Goal: Transaction & Acquisition: Purchase product/service

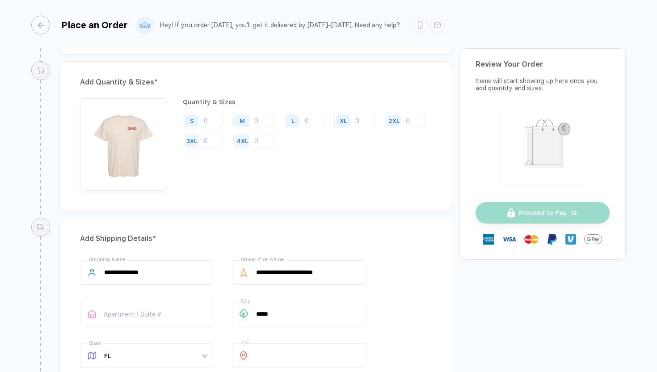
scroll to position [459, 0]
click at [212, 122] on input "number" at bounding box center [203, 121] width 40 height 16
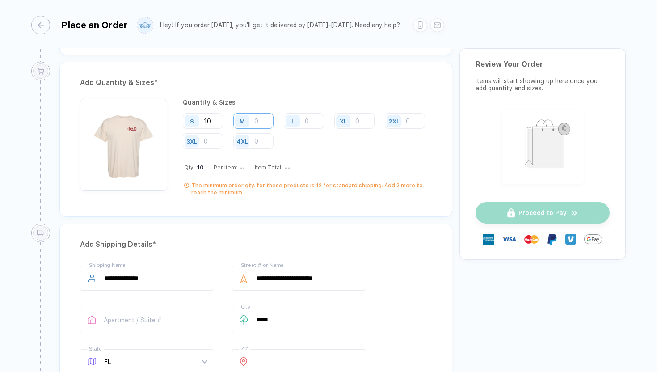
click at [266, 114] on input "number" at bounding box center [253, 121] width 40 height 16
click at [214, 120] on input "10" at bounding box center [203, 121] width 40 height 16
type input "1"
type input "5"
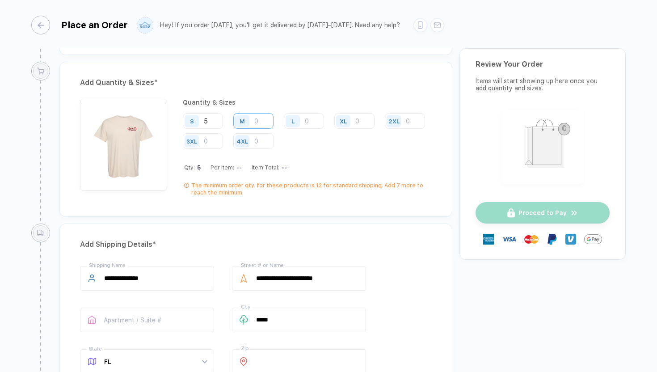
click at [265, 122] on input "number" at bounding box center [253, 121] width 40 height 16
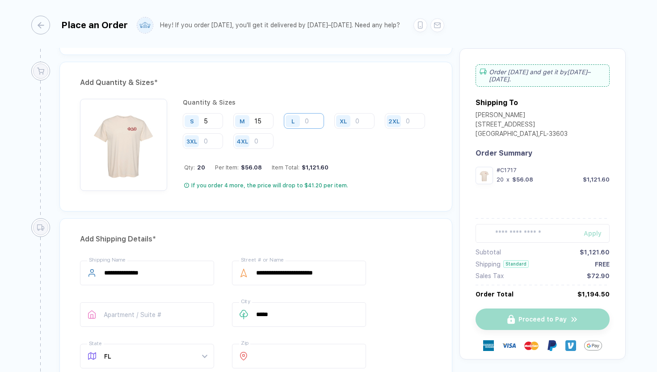
type input "15"
click at [305, 119] on input "number" at bounding box center [304, 121] width 40 height 16
type input "60"
click at [363, 119] on input "number" at bounding box center [354, 121] width 40 height 16
click at [401, 167] on div "Qty: 110 Per Item: $25.44 Item Total: $2,798.40" at bounding box center [308, 167] width 248 height 7
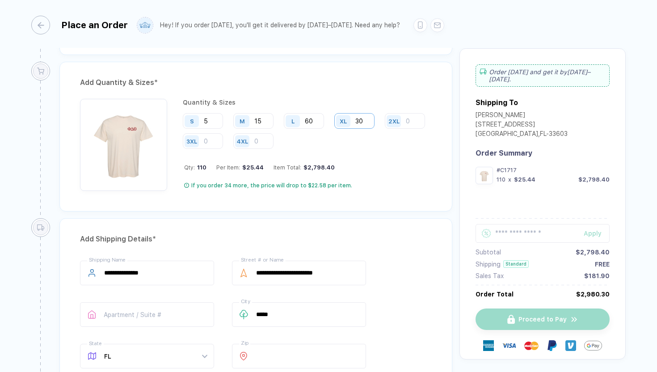
click at [363, 123] on input "30" at bounding box center [354, 121] width 40 height 16
click at [380, 169] on div "Qty: 110 Per Item: $25.44 Item Total: $2,798.40" at bounding box center [308, 167] width 248 height 7
click at [362, 118] on input "30" at bounding box center [354, 121] width 40 height 16
type input "3"
type input "25"
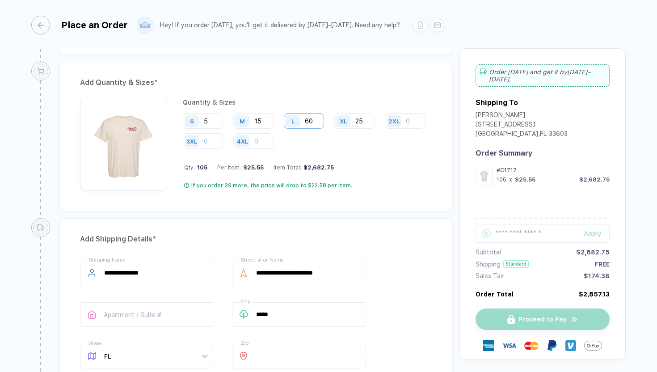
click at [315, 123] on input "60" at bounding box center [304, 121] width 40 height 16
type input "65"
click at [365, 164] on div "Qty: 110 Per Item: $25.44 Item Total: $2,798.40" at bounding box center [308, 167] width 248 height 7
click at [319, 121] on input "65" at bounding box center [304, 121] width 40 height 16
click at [346, 141] on div "S 5 M 15 L 65 XL 25 2XL 3XL 4XL" at bounding box center [307, 131] width 249 height 37
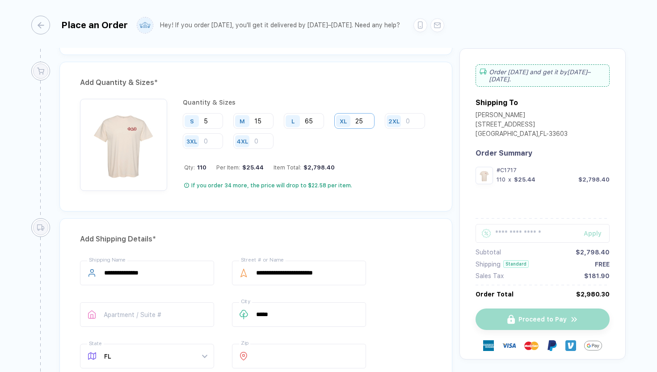
click at [367, 117] on input "25" at bounding box center [354, 121] width 40 height 16
type input "20"
click at [320, 119] on input "65" at bounding box center [304, 121] width 40 height 16
type input "6"
type input "70"
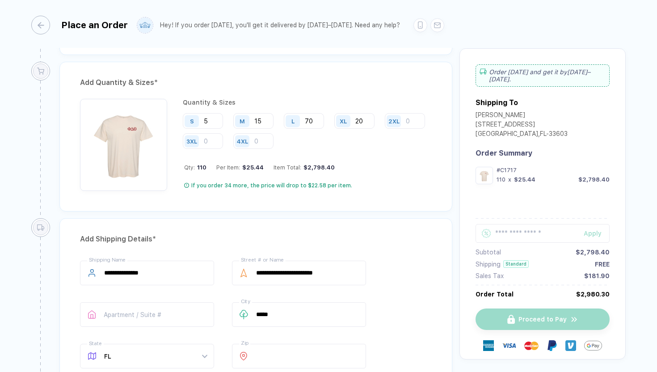
click at [354, 174] on div "Quantity & Sizes S 5 M 15 L 70 XL 20 2XL 3XL 4XL Qty: 110 Per Item: $25.44 Item…" at bounding box center [307, 145] width 249 height 92
click at [504, 228] on input "text" at bounding box center [543, 233] width 134 height 19
paste input "**********"
click at [596, 230] on div "Apply" at bounding box center [597, 233] width 26 height 7
click at [556, 222] on input "**********" at bounding box center [543, 226] width 134 height 19
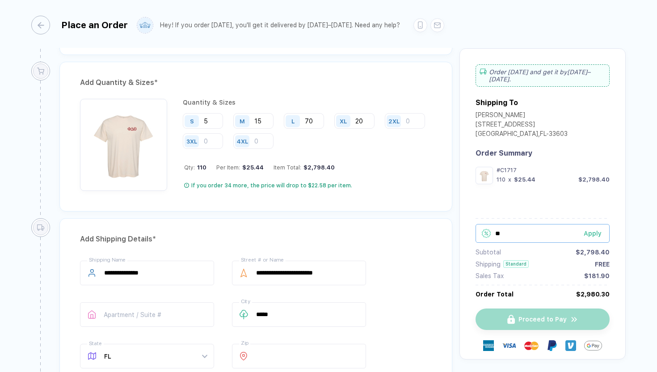
type input "*"
paste input "*******"
click at [599, 230] on div "Apply" at bounding box center [597, 233] width 26 height 7
click at [553, 217] on input "*******" at bounding box center [543, 226] width 134 height 19
type input "*"
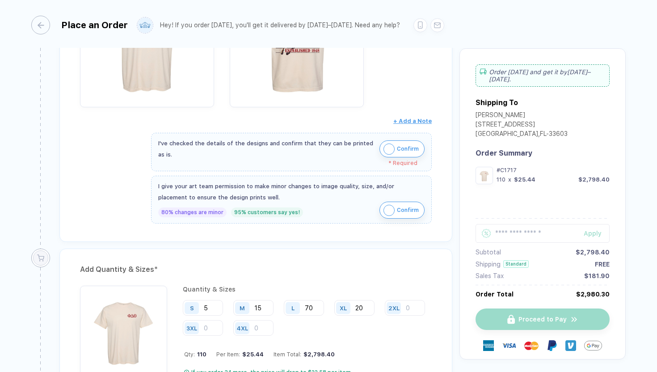
scroll to position [265, 0]
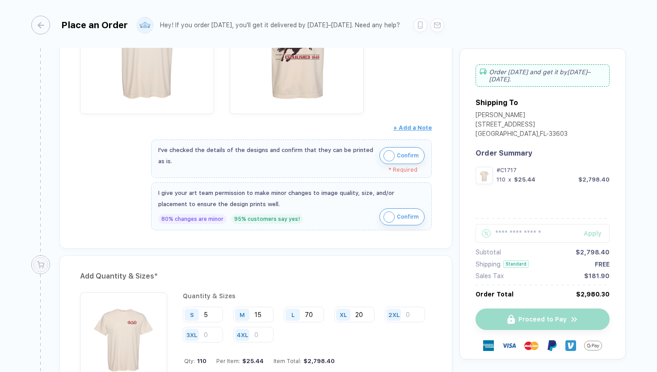
click at [393, 154] on button "Confirm" at bounding box center [402, 155] width 45 height 17
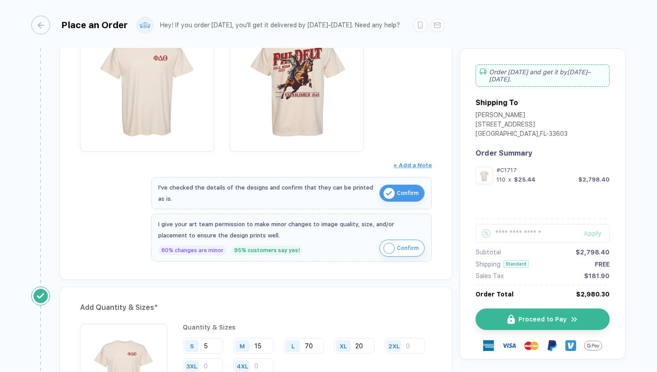
scroll to position [228, 0]
click at [397, 250] on span "Confirm" at bounding box center [408, 248] width 22 height 14
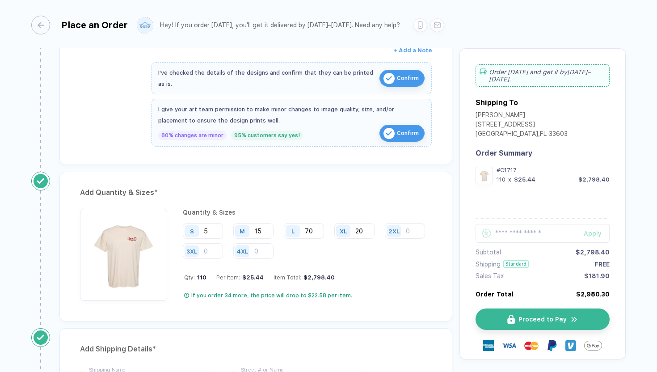
scroll to position [404, 0]
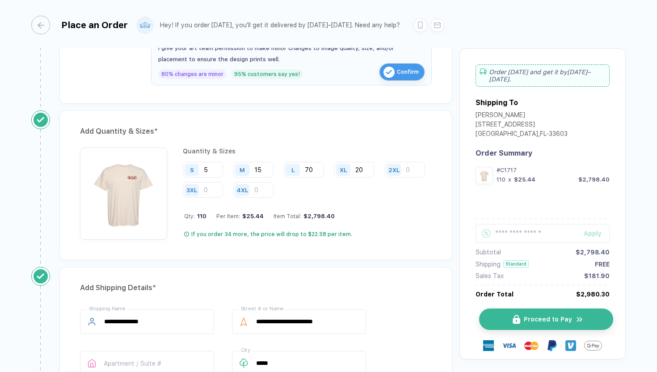
click at [518, 308] on button "Proceed to Pay" at bounding box center [546, 318] width 134 height 21
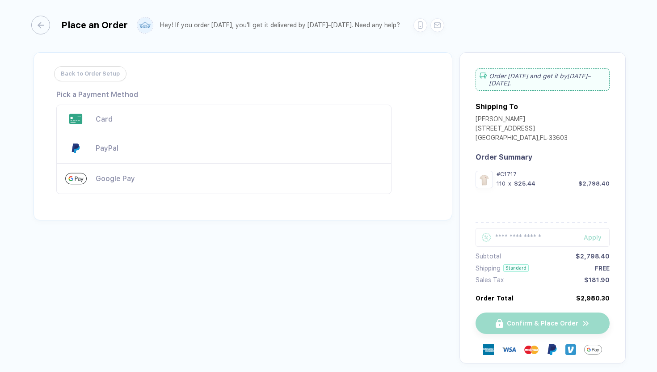
click at [173, 124] on div "Card" at bounding box center [223, 119] width 335 height 29
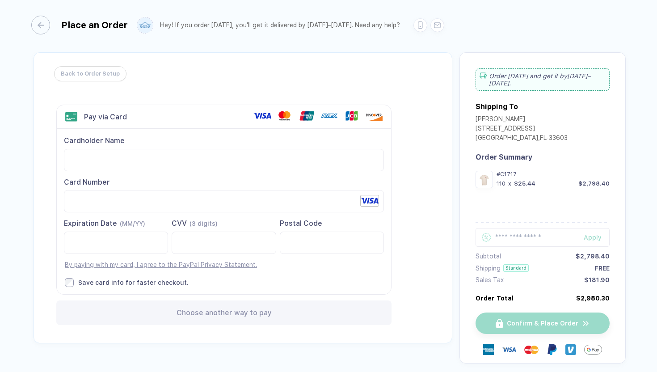
click at [216, 229] on label "CVV (3 digits)" at bounding box center [224, 236] width 104 height 35
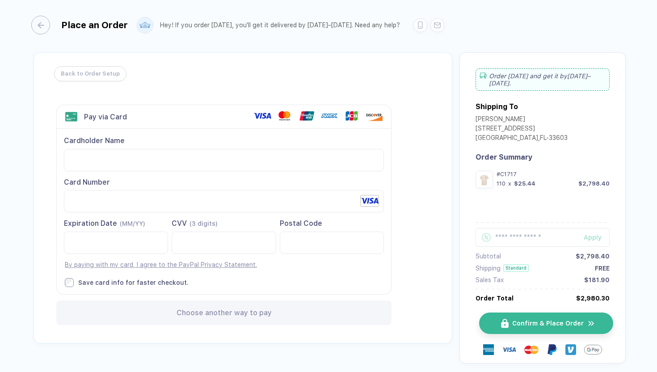
click at [537, 320] on span "Confirm & Place Order" at bounding box center [548, 323] width 72 height 7
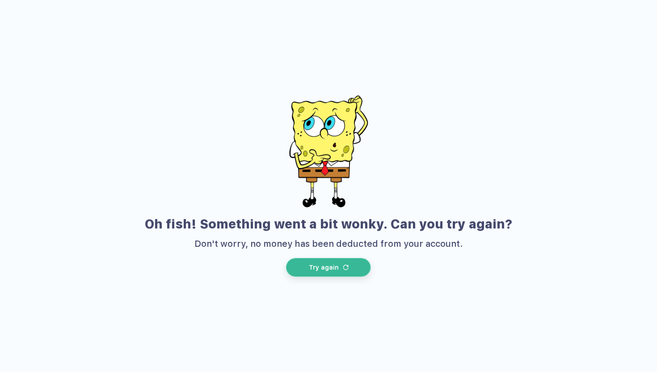
click at [342, 263] on button "Try again" at bounding box center [328, 267] width 85 height 19
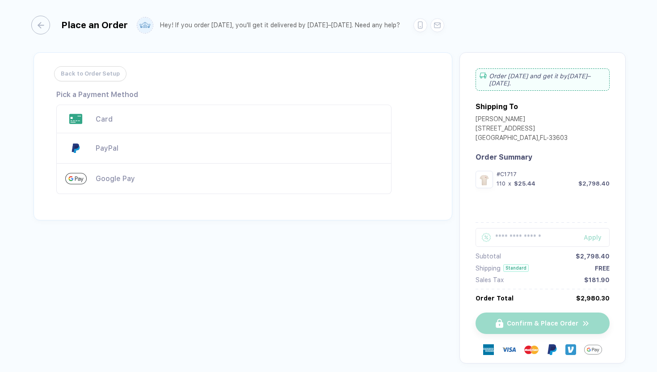
click at [106, 122] on div "Card" at bounding box center [239, 119] width 287 height 8
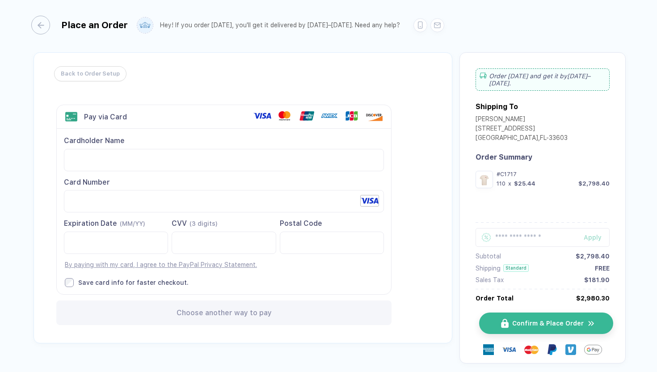
click at [547, 320] on span "Confirm & Place Order" at bounding box center [548, 323] width 72 height 7
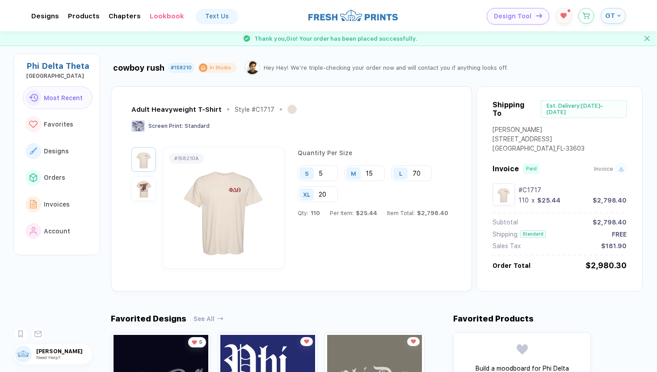
click at [148, 188] on img "button" at bounding box center [144, 188] width 20 height 20
click at [144, 159] on img "button" at bounding box center [144, 159] width 20 height 20
click at [144, 180] on img "button" at bounding box center [144, 188] width 20 height 20
click at [612, 20] on button "GT" at bounding box center [613, 16] width 25 height 16
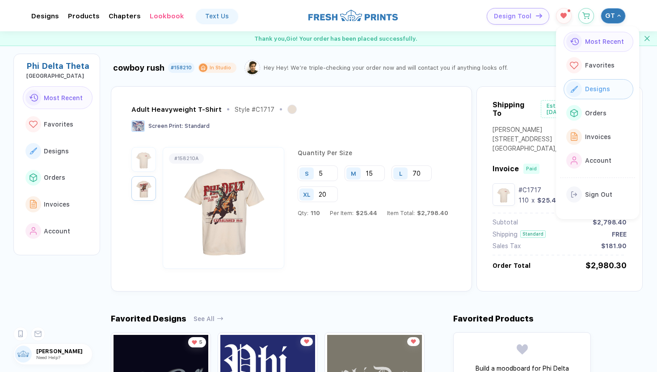
click at [606, 96] on button "Designs" at bounding box center [599, 89] width 70 height 20
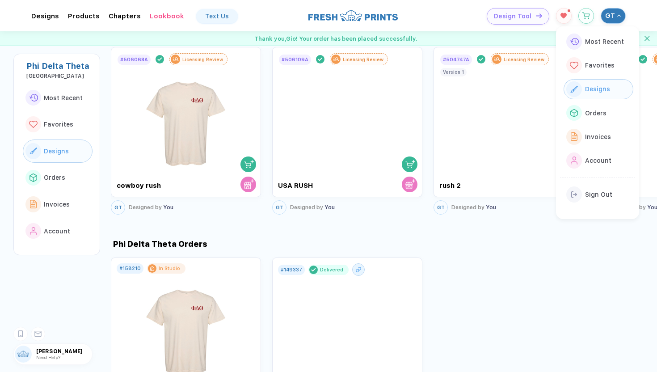
scroll to position [431, 0]
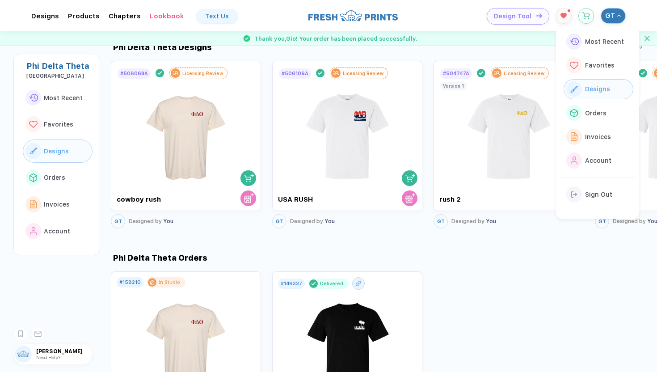
click at [514, 263] on div "Phi Delta Theta Orders # 158210 In Studio cowboy rush GT Ordered by You # 14933…" at bounding box center [384, 347] width 546 height 188
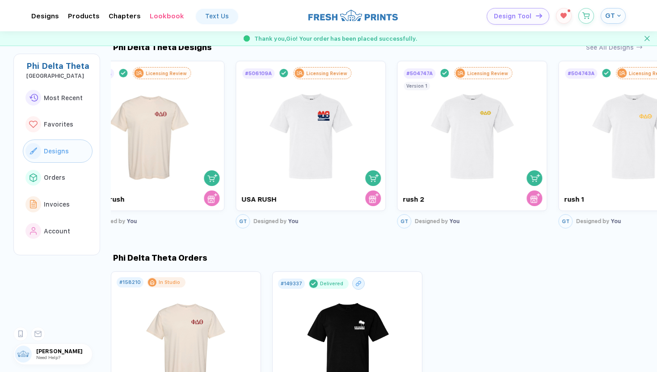
drag, startPoint x: 530, startPoint y: 224, endPoint x: 347, endPoint y: 245, distance: 183.6
click at [347, 245] on div "cowboy rush #158210 In Studio Hey Hey! We’re triple-checking your order now and…" at bounding box center [384, 201] width 546 height 341
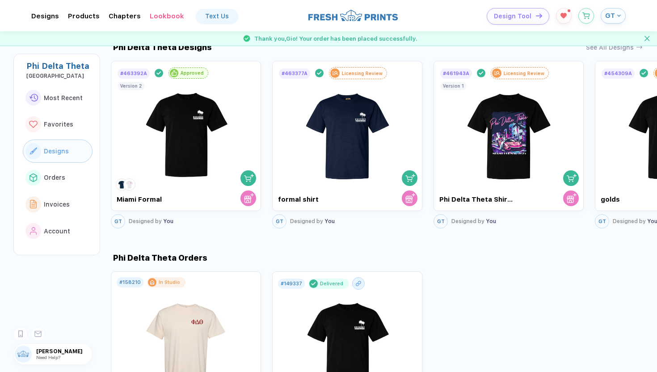
drag, startPoint x: 502, startPoint y: 231, endPoint x: 406, endPoint y: 234, distance: 96.6
click at [406, 234] on div "Phi Delta Theta Orders # 158210 In Studio cowboy rush GT Ordered by You # 14933…" at bounding box center [384, 336] width 546 height 211
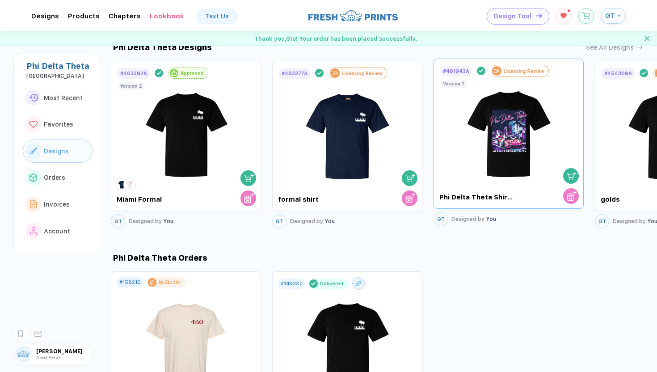
drag, startPoint x: 519, startPoint y: 218, endPoint x: 236, endPoint y: 220, distance: 282.6
click at [434, 220] on div "GT Designed by You" at bounding box center [509, 217] width 150 height 17
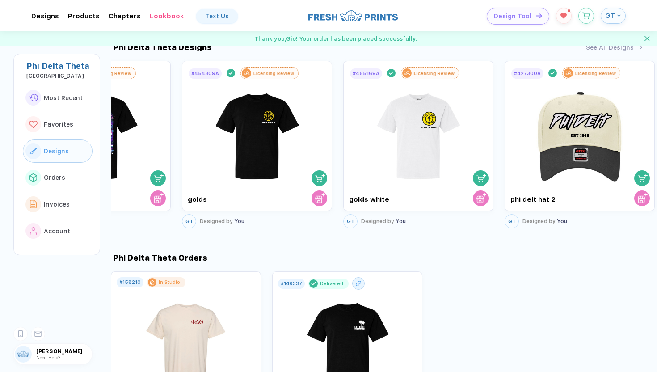
drag, startPoint x: 629, startPoint y: 224, endPoint x: 356, endPoint y: 252, distance: 274.6
click at [356, 252] on div "cowboy rush #158210 In Studio Hey Hey! We’re triple-checking your order now and…" at bounding box center [384, 201] width 546 height 341
drag, startPoint x: 625, startPoint y: 222, endPoint x: 539, endPoint y: 317, distance: 127.9
click at [539, 317] on div "cowboy rush #158210 In Studio Hey Hey! We’re triple-checking your order now and…" at bounding box center [384, 201] width 546 height 341
click at [59, 100] on span "Most Recent" at bounding box center [63, 97] width 39 height 7
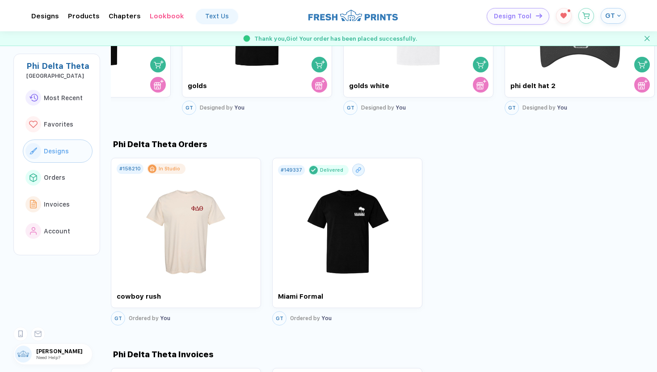
scroll to position [369, 0]
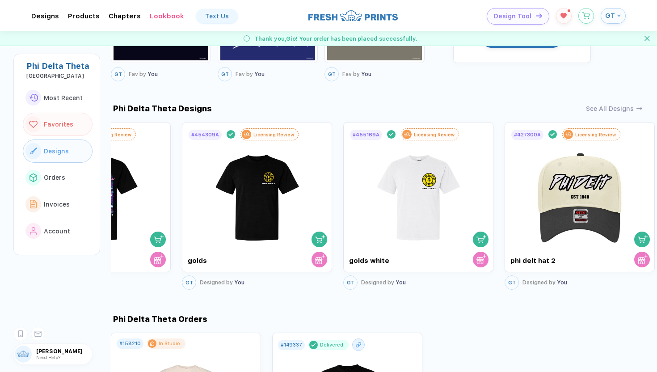
click at [64, 154] on button "Designs" at bounding box center [58, 150] width 70 height 23
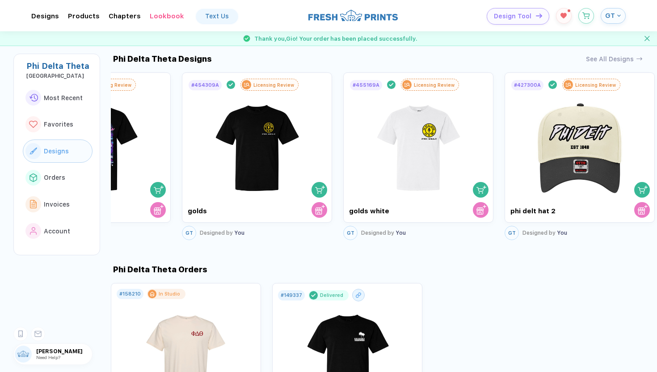
scroll to position [419, 0]
click at [610, 58] on div "See All Designs" at bounding box center [610, 57] width 48 height 8
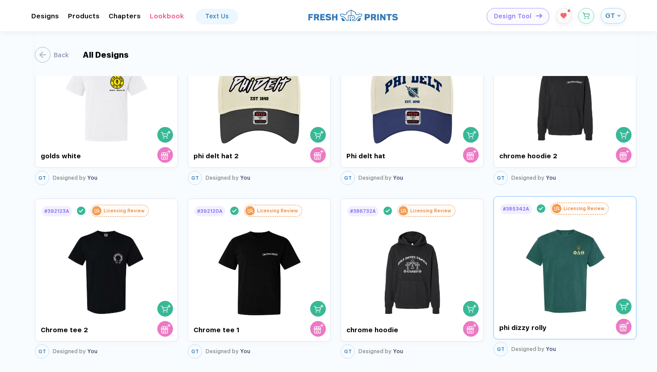
scroll to position [403, 0]
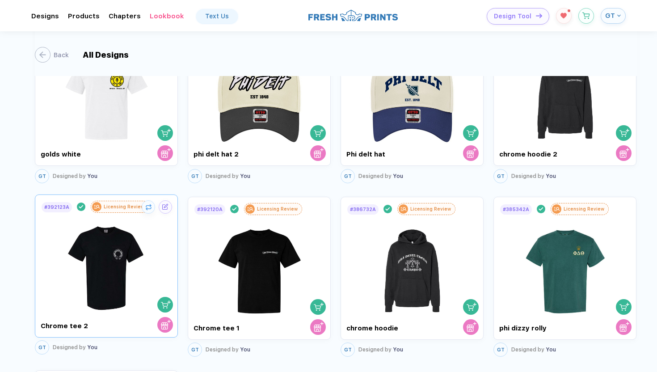
click at [123, 271] on img at bounding box center [105, 265] width 85 height 104
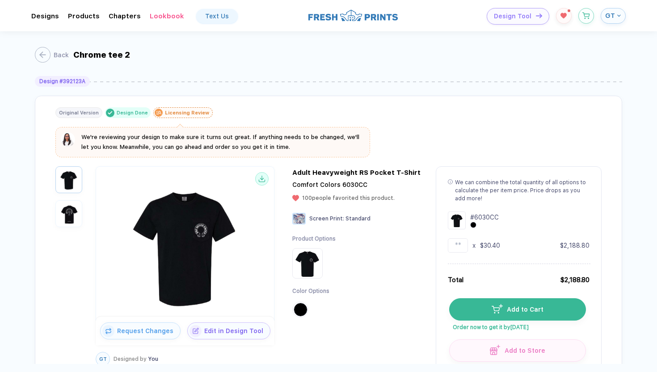
click at [65, 205] on img "button" at bounding box center [69, 214] width 22 height 22
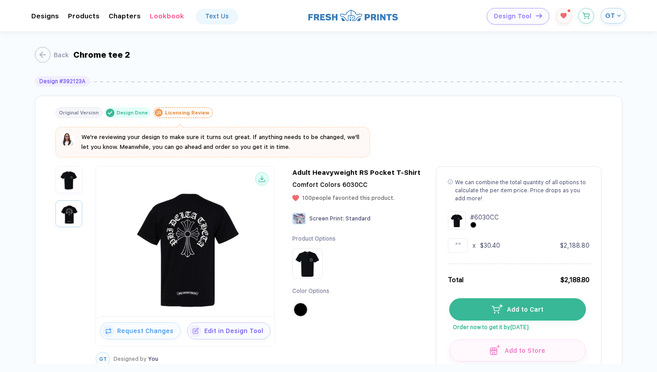
click at [69, 173] on img "button" at bounding box center [69, 180] width 22 height 22
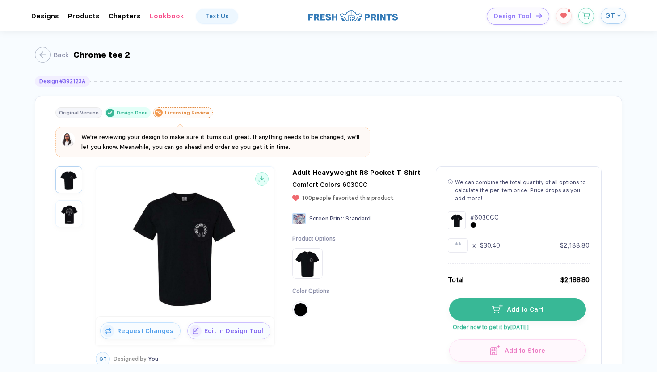
click at [65, 208] on img "button" at bounding box center [69, 214] width 22 height 22
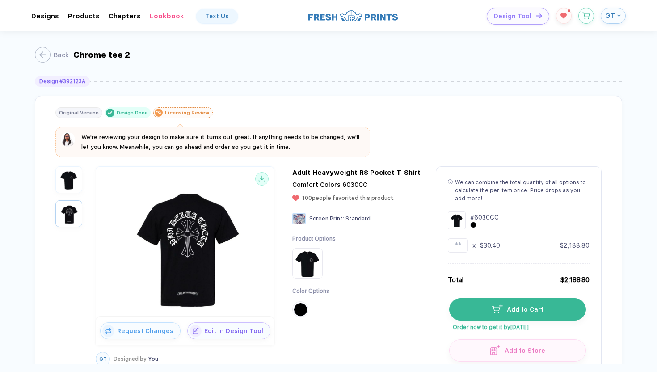
click at [66, 180] on img "button" at bounding box center [69, 180] width 22 height 22
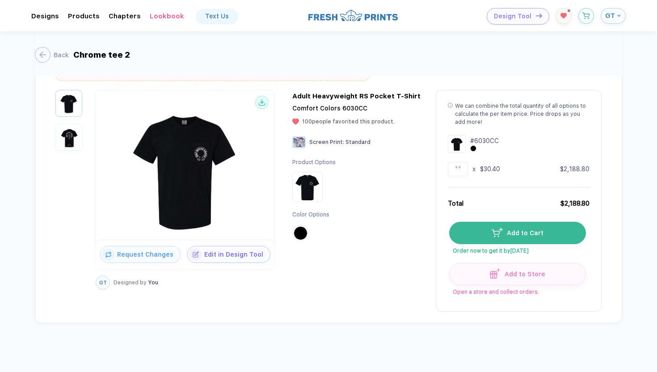
scroll to position [78, 0]
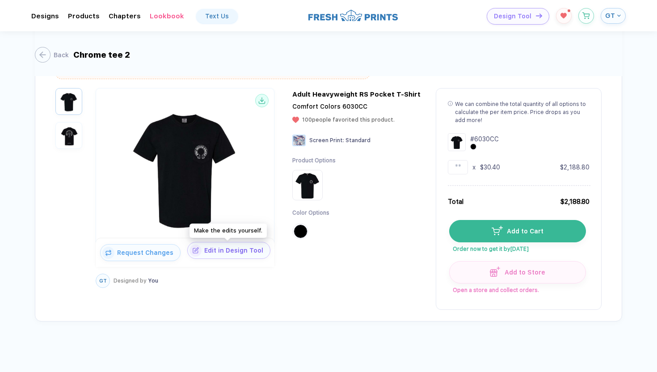
click at [255, 256] on button "Edit in Design Tool" at bounding box center [228, 250] width 83 height 17
